Goal: Task Accomplishment & Management: Use online tool/utility

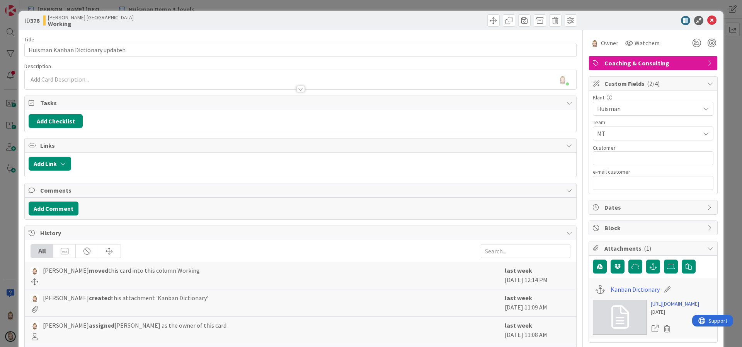
scroll to position [87, 0]
click at [708, 19] on icon at bounding box center [712, 20] width 9 height 9
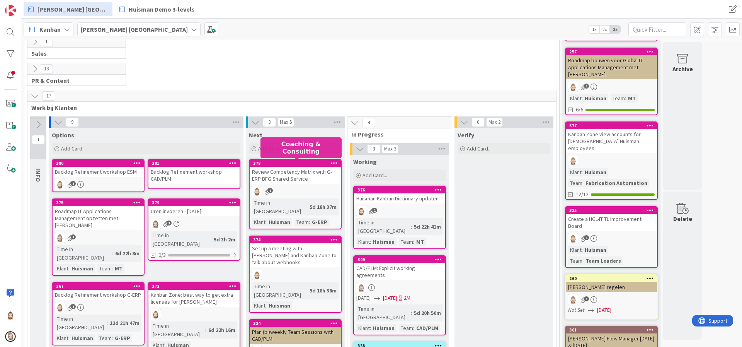
click at [295, 164] on div "378" at bounding box center [297, 162] width 88 height 5
click at [312, 165] on div "378" at bounding box center [297, 162] width 88 height 5
drag, startPoint x: 300, startPoint y: 174, endPoint x: 334, endPoint y: 163, distance: 35.7
click at [334, 163] on icon at bounding box center [334, 162] width 7 height 5
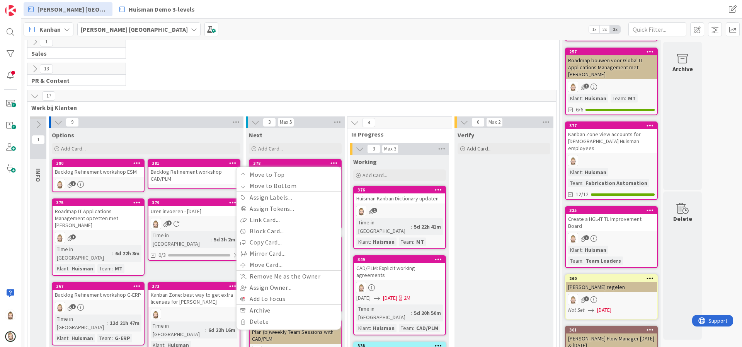
click at [290, 36] on div "Kanban [PERSON_NAME] Kanban Zone 1x 2x 3x" at bounding box center [381, 29] width 721 height 21
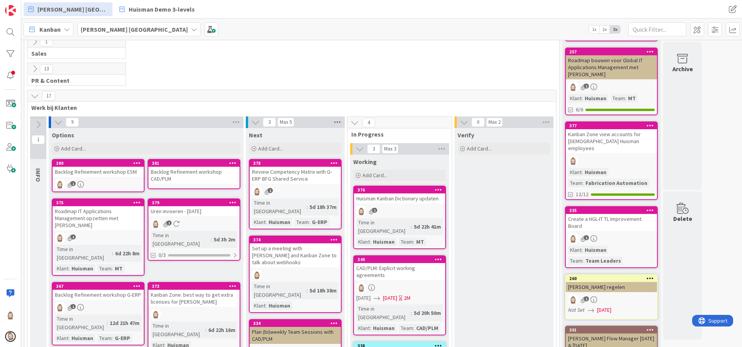
click at [337, 119] on icon at bounding box center [338, 122] width 10 height 12
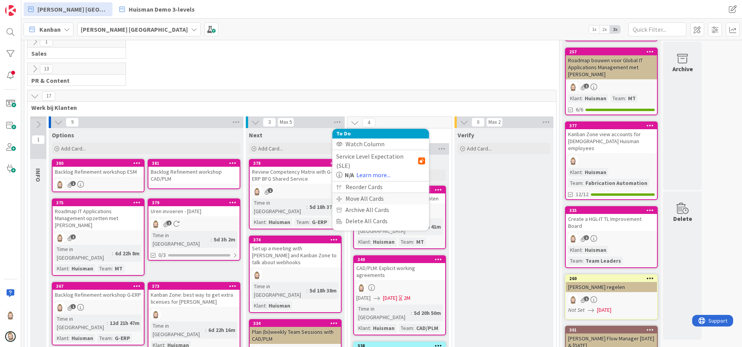
click at [377, 193] on div "Move All Cards" at bounding box center [381, 198] width 97 height 11
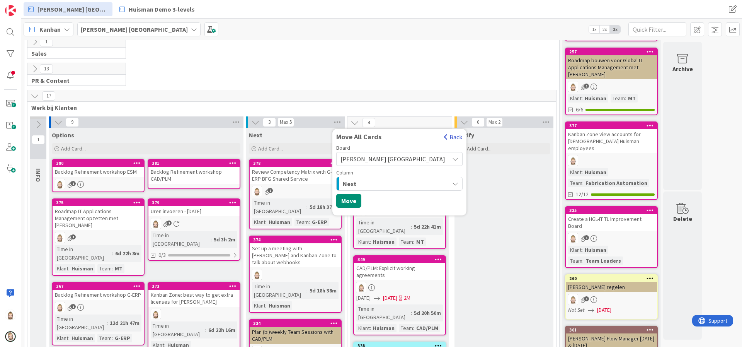
click at [444, 137] on button "Back" at bounding box center [453, 137] width 19 height 9
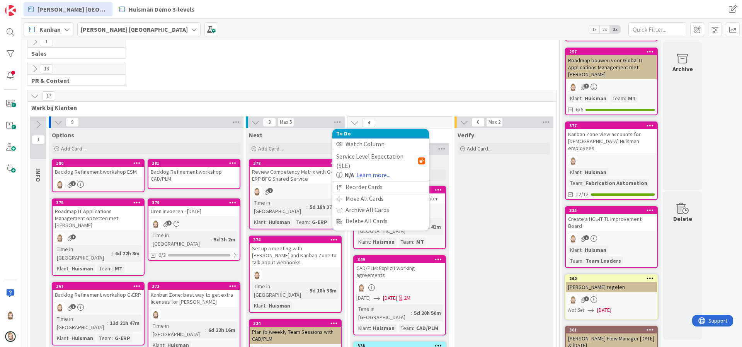
click at [398, 67] on div "13 PR & Content" at bounding box center [292, 76] width 532 height 27
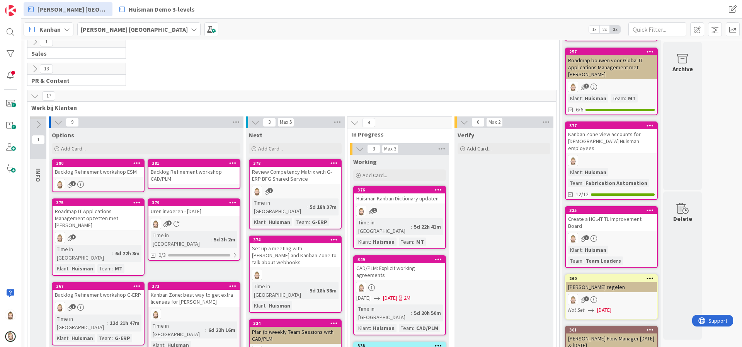
scroll to position [145, 0]
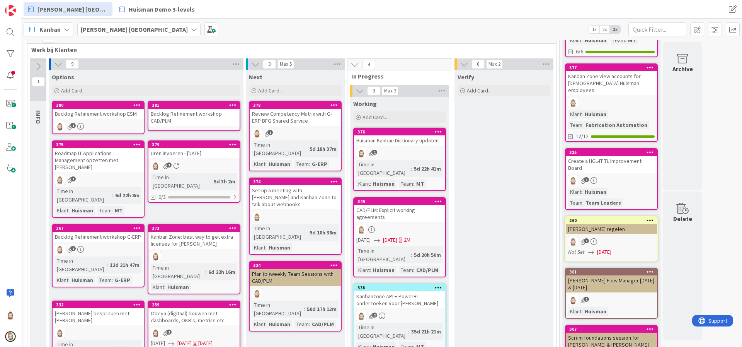
type textarea "x"
